Goal: Task Accomplishment & Management: Complete application form

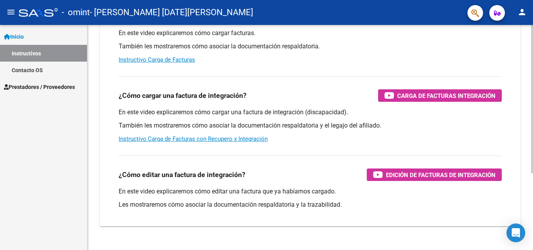
scroll to position [117, 0]
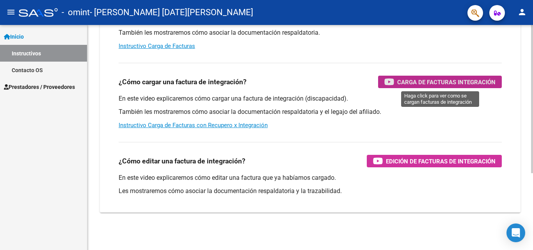
click at [425, 82] on span "Carga de Facturas Integración" at bounding box center [446, 82] width 98 height 10
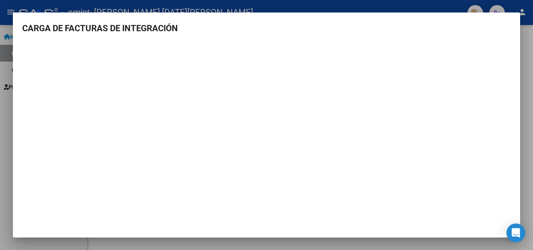
click at [6, 36] on div at bounding box center [266, 125] width 533 height 250
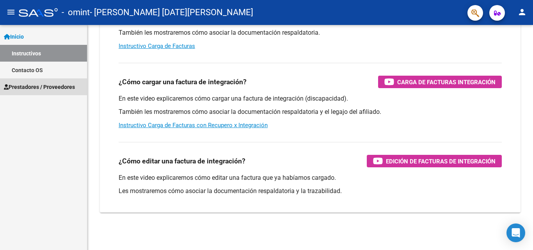
click at [39, 87] on span "Prestadores / Proveedores" at bounding box center [39, 87] width 71 height 9
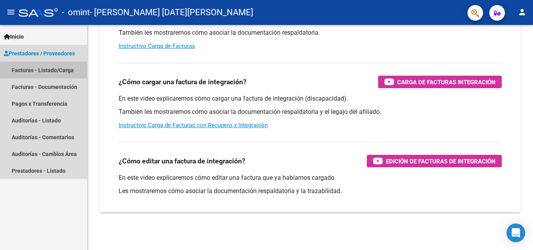
click at [47, 69] on link "Facturas - Listado/Carga" at bounding box center [43, 70] width 87 height 17
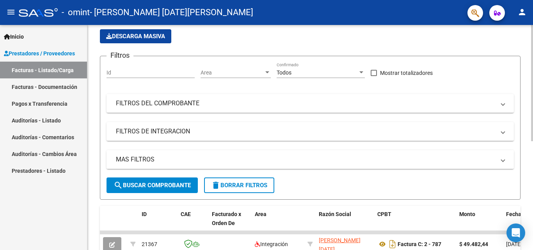
scroll to position [39, 0]
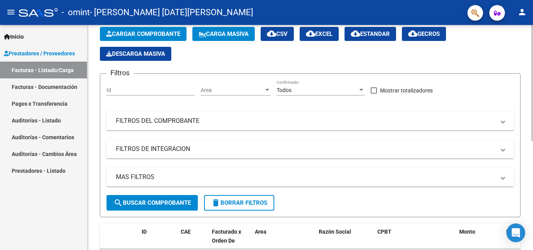
click at [147, 92] on input "Id" at bounding box center [150, 90] width 88 height 7
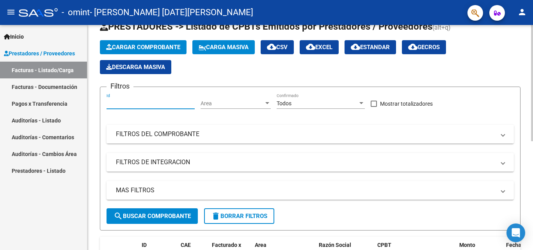
scroll to position [0, 0]
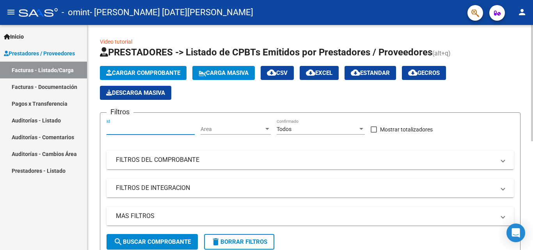
click at [127, 69] on span "Cargar Comprobante" at bounding box center [143, 72] width 74 height 7
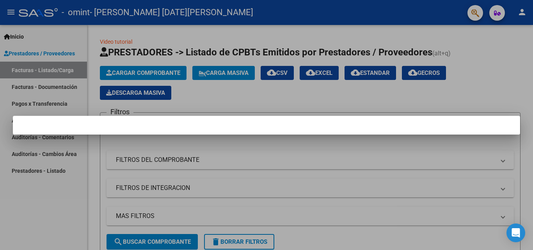
click at [128, 70] on div at bounding box center [266, 125] width 533 height 250
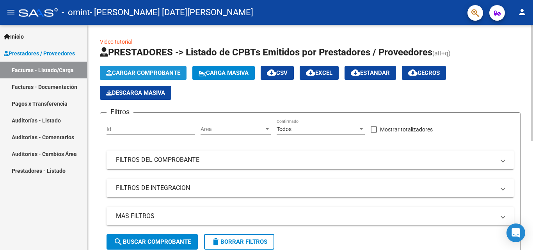
click at [128, 71] on span "Cargar Comprobante" at bounding box center [143, 72] width 74 height 7
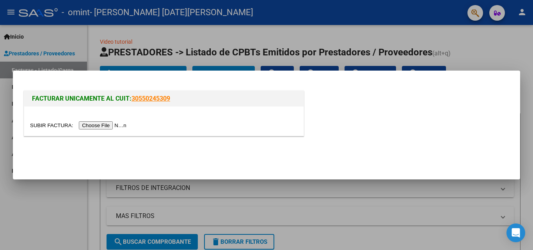
click at [109, 127] on input "file" at bounding box center [79, 125] width 99 height 8
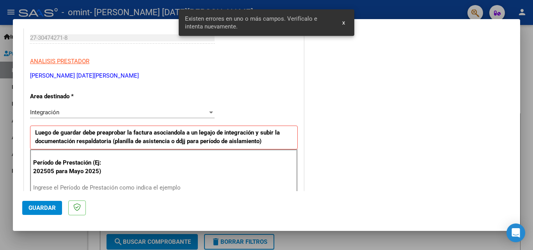
scroll to position [73, 0]
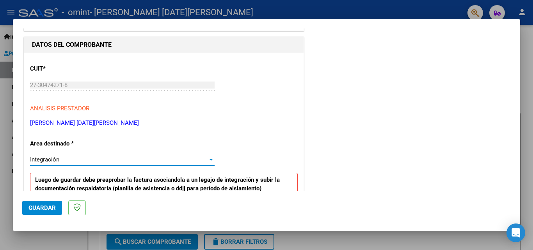
click at [209, 160] on div at bounding box center [211, 160] width 4 height 2
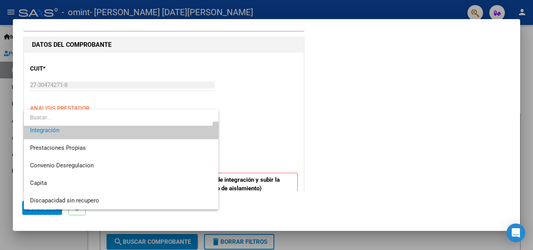
scroll to position [0, 0]
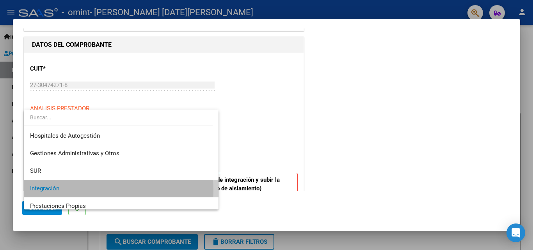
click at [94, 190] on span "Integración" at bounding box center [121, 189] width 182 height 18
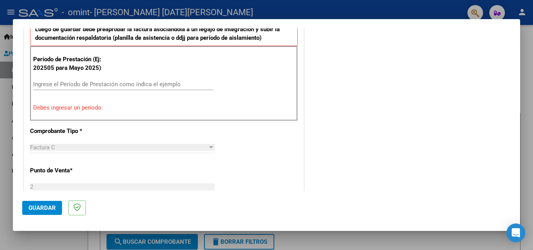
scroll to position [229, 0]
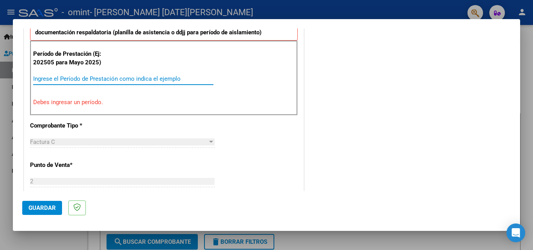
click at [138, 76] on input "Ingrese el Período de Prestación como indica el ejemplo" at bounding box center [123, 78] width 180 height 7
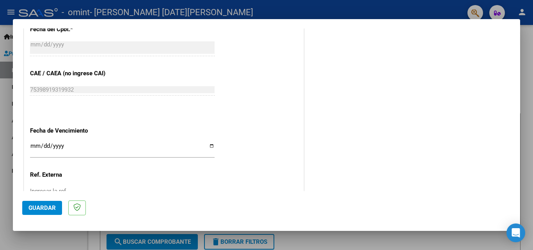
scroll to position [524, 0]
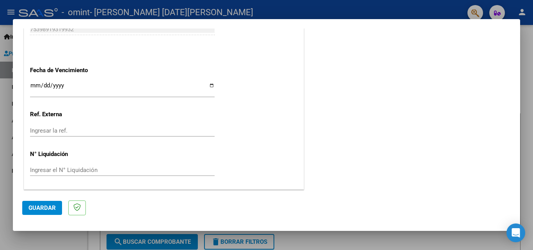
type input "202509"
click at [33, 86] on input "Ingresar la fecha" at bounding box center [122, 88] width 184 height 12
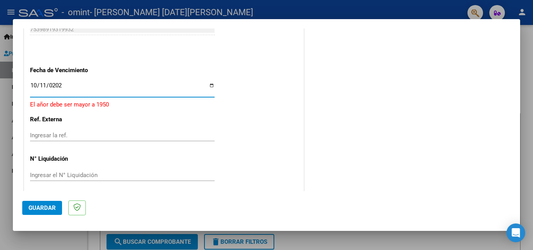
type input "[DATE]"
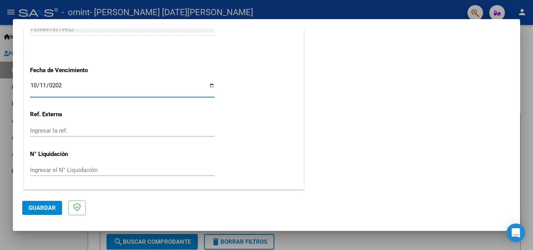
click at [43, 205] on span "Guardar" at bounding box center [41, 207] width 27 height 7
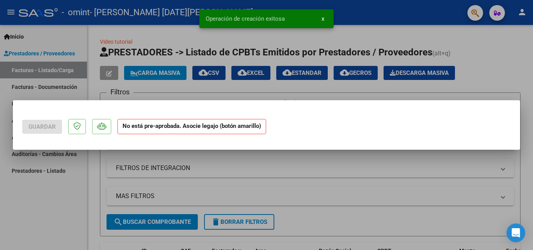
scroll to position [0, 0]
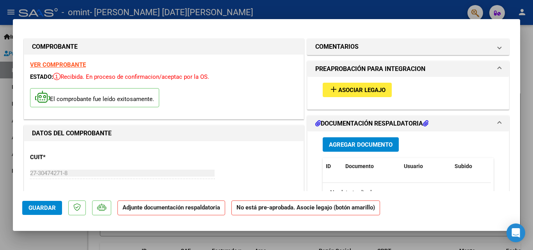
click at [161, 213] on p "Adjunte documentación respaldatoria" at bounding box center [171, 207] width 108 height 15
click at [146, 210] on strong "Adjunte documentación respaldatoria" at bounding box center [170, 207] width 97 height 7
click at [333, 147] on span "Agregar Documento" at bounding box center [361, 144] width 64 height 7
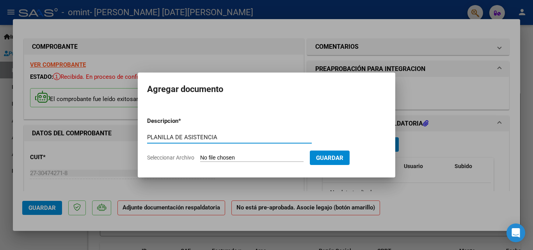
type input "PLANILLA DE ASISTENCIA"
click at [257, 158] on input "Seleccionar Archivo" at bounding box center [251, 157] width 103 height 7
type input "C:\fakepath\planilla.asistenciaSEPTIEMBRE.pdf"
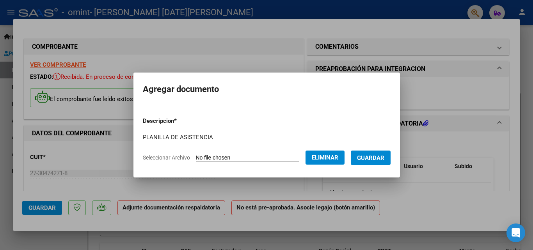
click at [384, 158] on span "Guardar" at bounding box center [370, 157] width 27 height 7
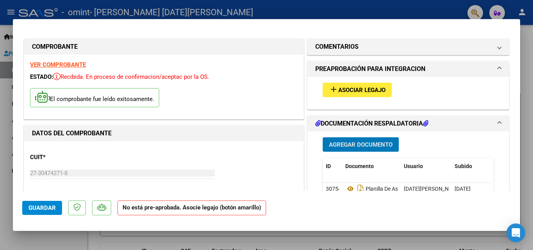
click at [362, 93] on span "Asociar Legajo" at bounding box center [361, 90] width 47 height 7
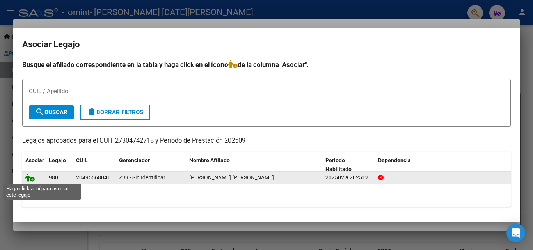
click at [29, 178] on icon at bounding box center [29, 177] width 9 height 9
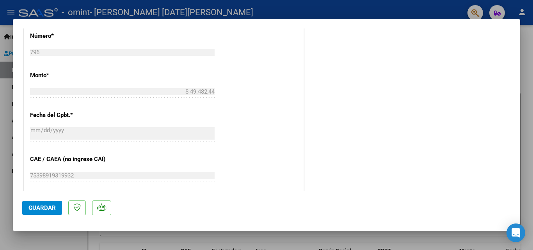
scroll to position [390, 0]
click at [33, 208] on span "Guardar" at bounding box center [41, 207] width 27 height 7
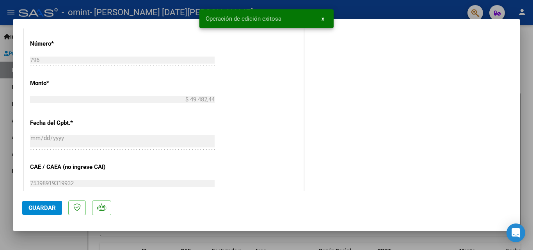
scroll to position [234, 0]
